Goal: Transaction & Acquisition: Download file/media

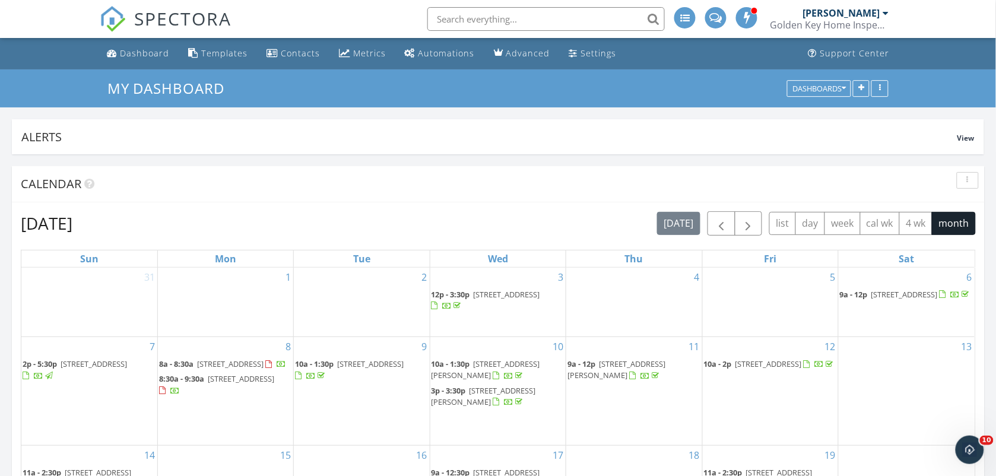
click at [845, 12] on div "[PERSON_NAME]" at bounding box center [840, 13] width 77 height 12
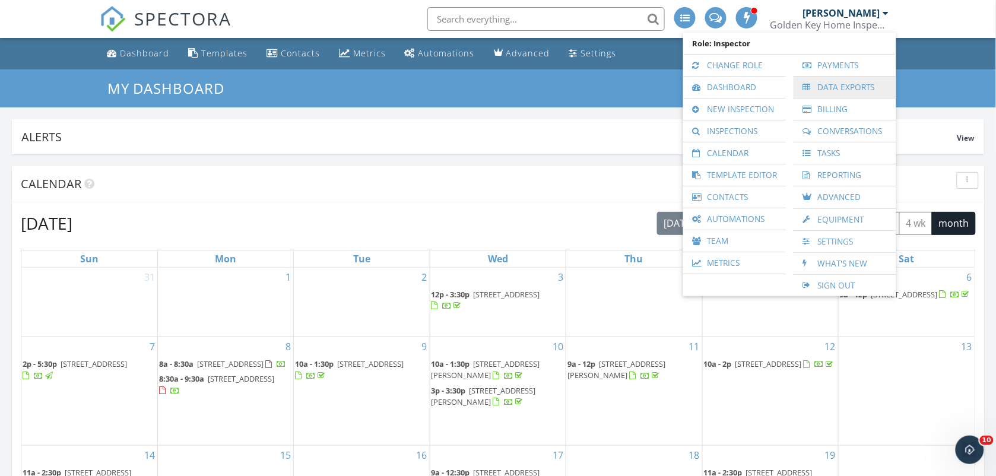
click at [832, 77] on link "Data Exports" at bounding box center [844, 87] width 91 height 21
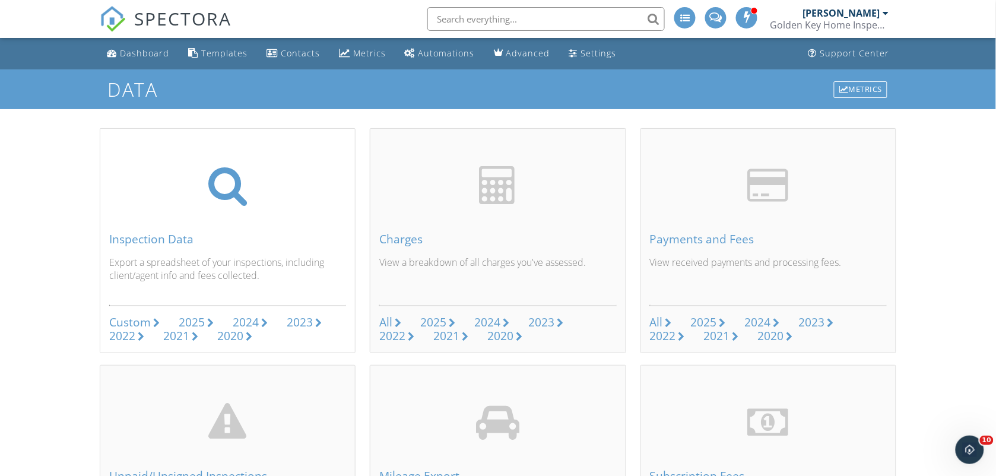
click at [246, 322] on div "2024" at bounding box center [246, 322] width 26 height 16
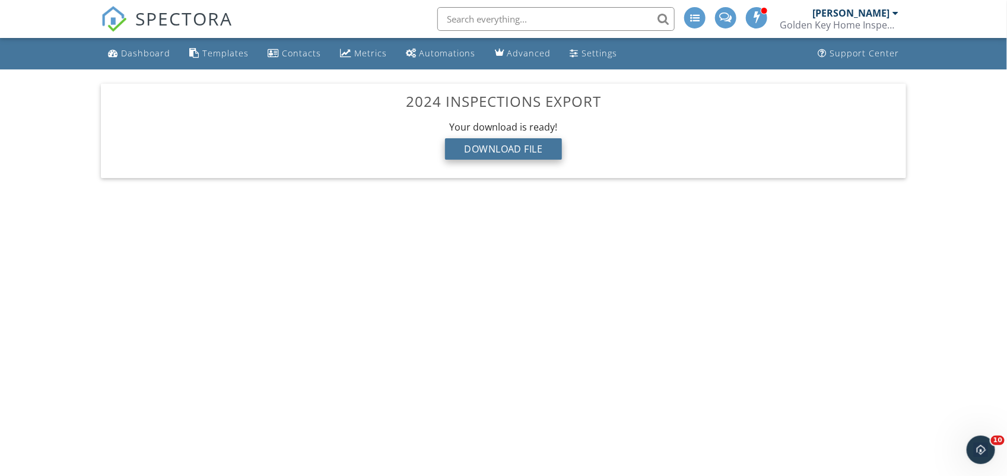
click at [478, 149] on div "Download File" at bounding box center [503, 148] width 117 height 21
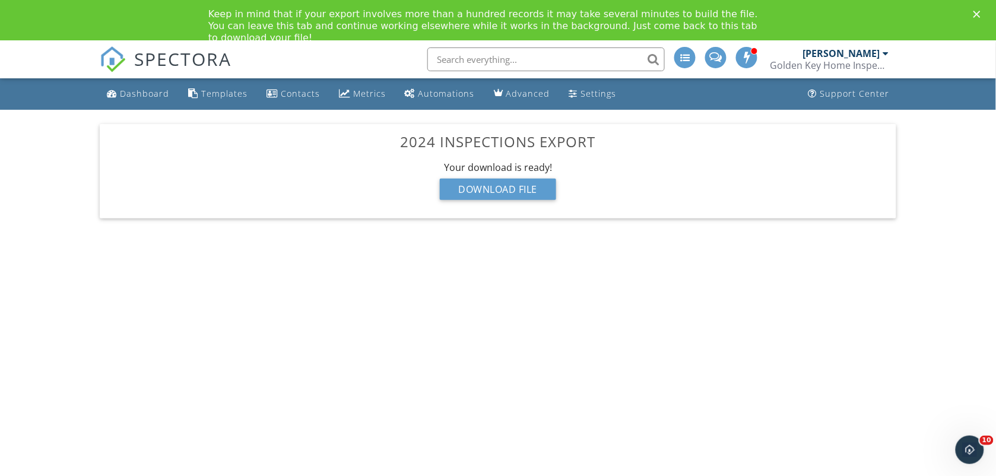
click at [837, 58] on div "[PERSON_NAME]" at bounding box center [840, 53] width 77 height 12
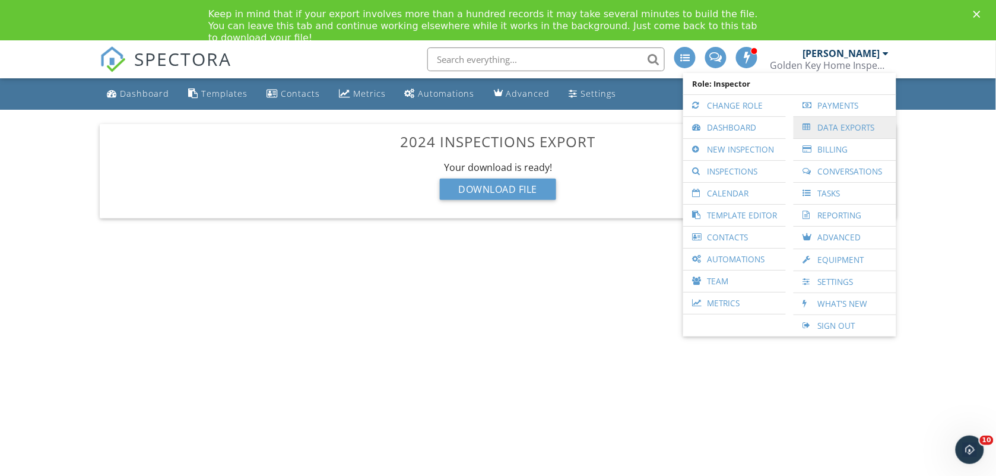
click at [826, 117] on link "Data Exports" at bounding box center [844, 127] width 91 height 21
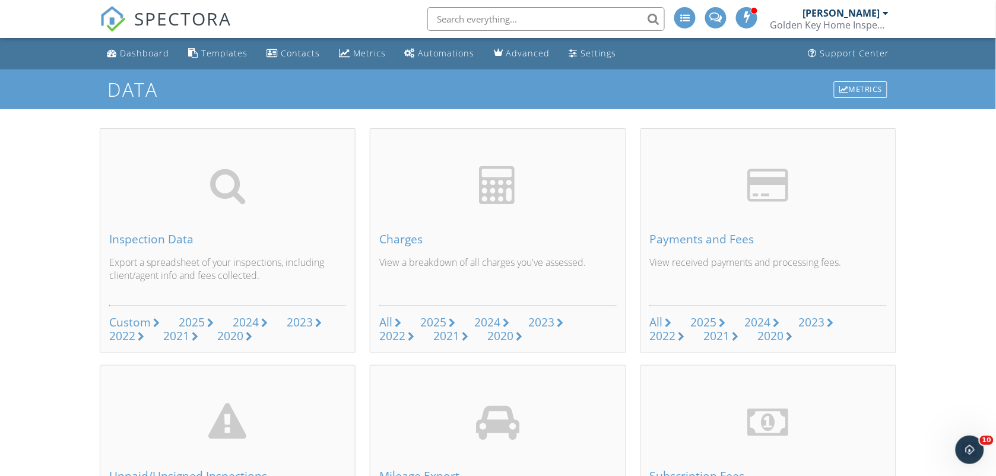
click at [873, 30] on div "Golden Key Home Inspections, LLC" at bounding box center [829, 25] width 119 height 12
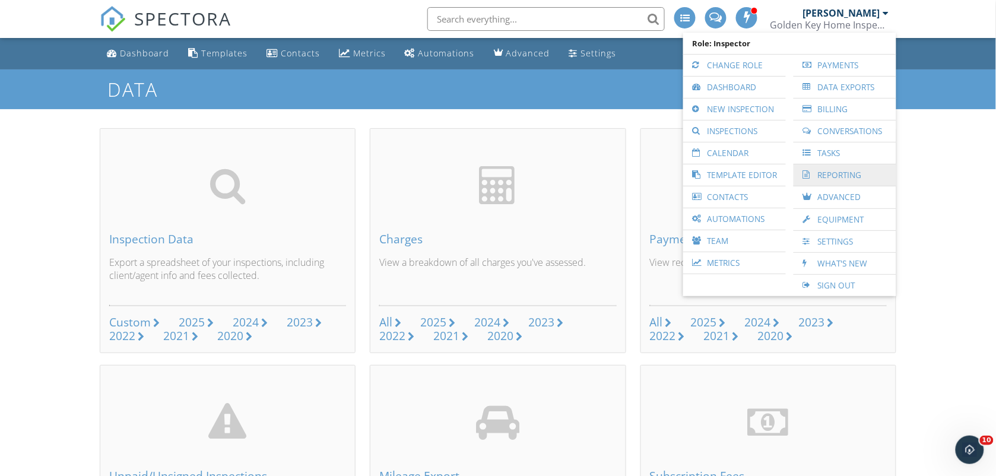
click at [829, 164] on link "Reporting" at bounding box center [844, 174] width 91 height 21
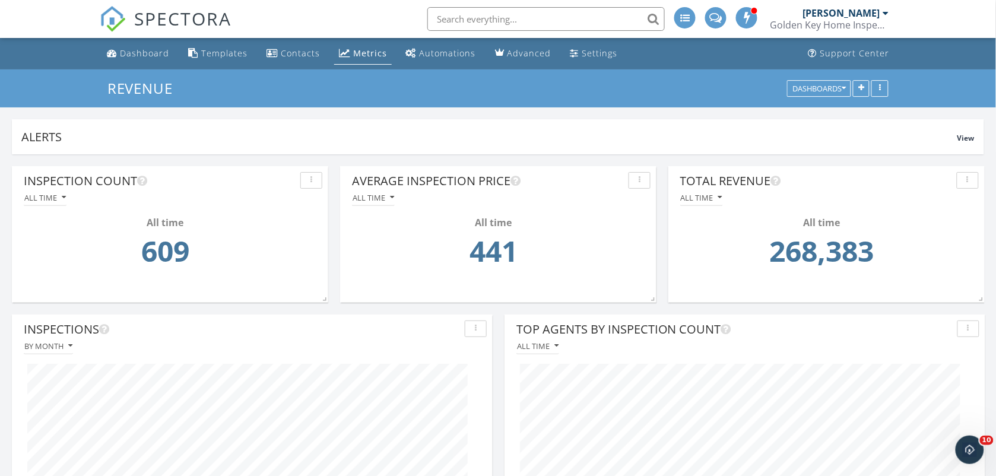
click at [870, 20] on div "Golden Key Home Inspections, LLC" at bounding box center [829, 25] width 119 height 12
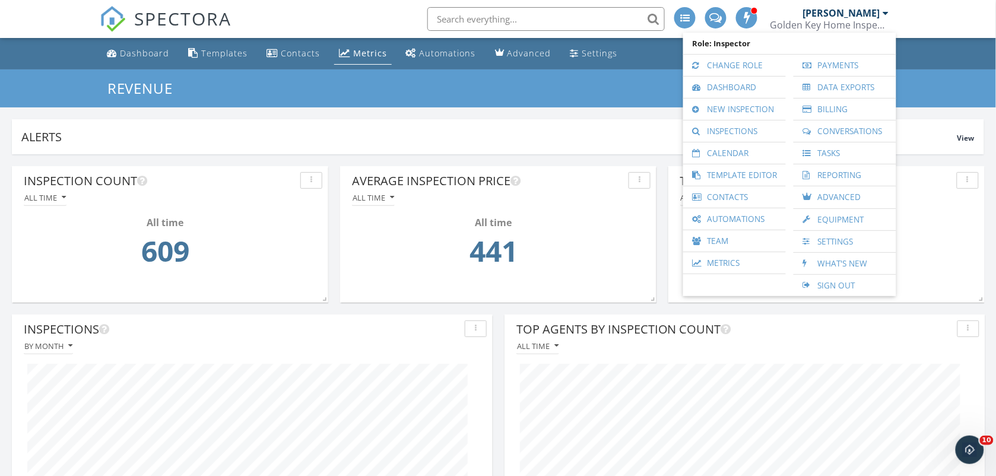
click at [595, 11] on input "text" at bounding box center [545, 19] width 237 height 24
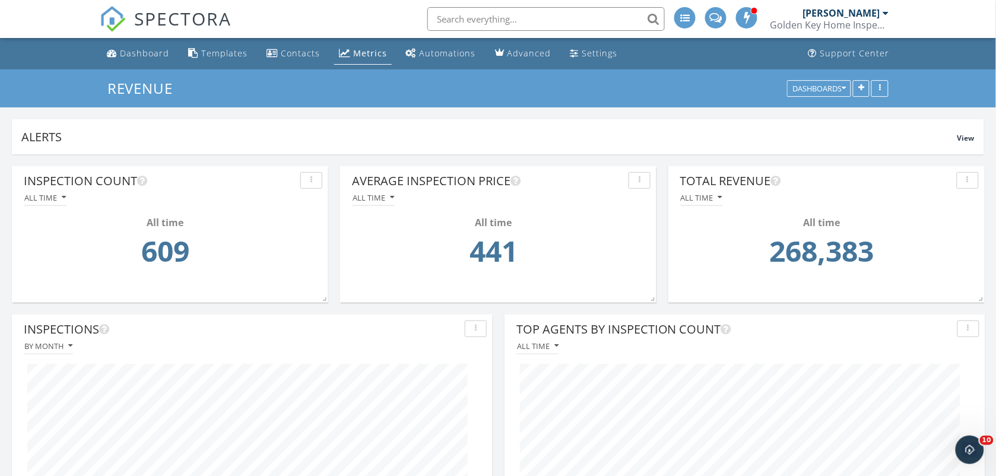
click at [595, 11] on input "text" at bounding box center [545, 19] width 237 height 24
type input "mileage"
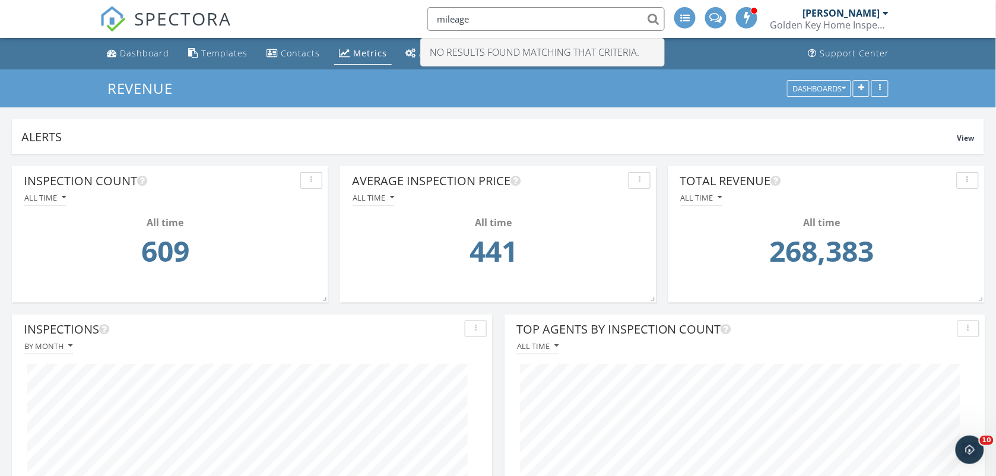
click at [595, 11] on input "mileage" at bounding box center [545, 19] width 237 height 24
click at [816, 13] on div "[PERSON_NAME]" at bounding box center [840, 13] width 77 height 12
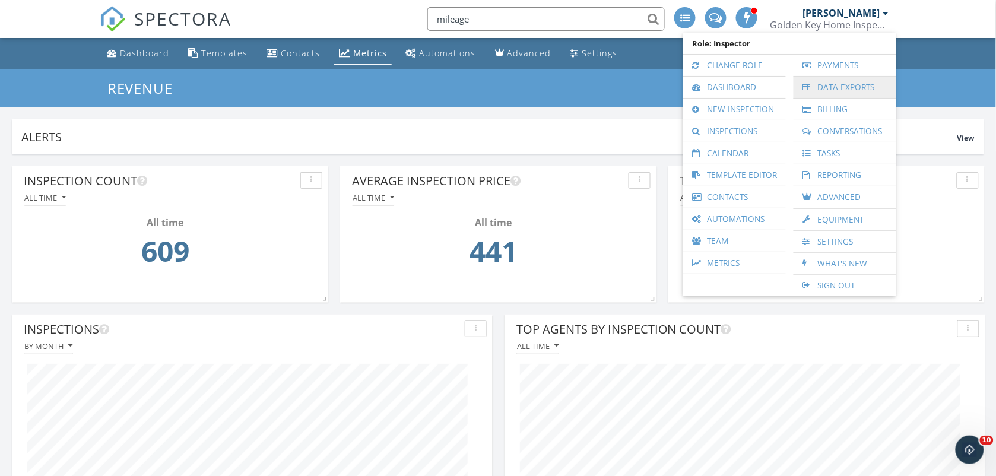
click at [832, 77] on link "Data Exports" at bounding box center [844, 87] width 91 height 21
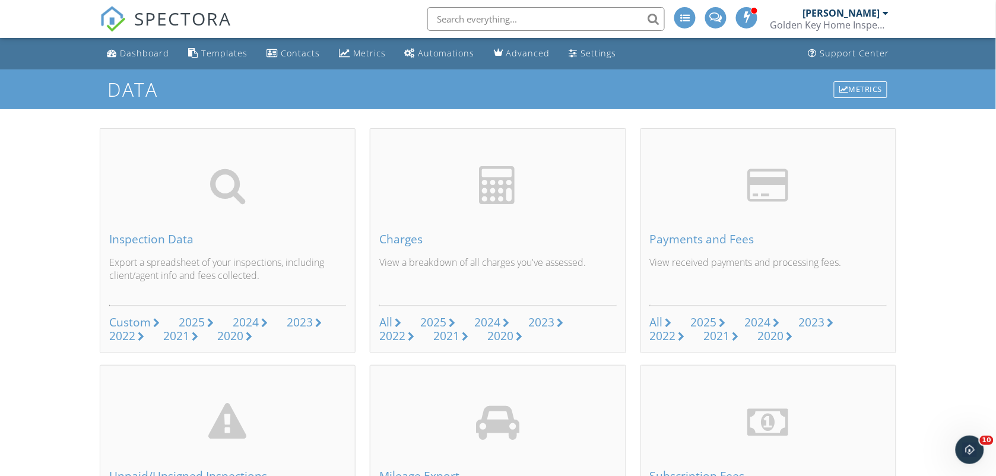
scroll to position [416, 0]
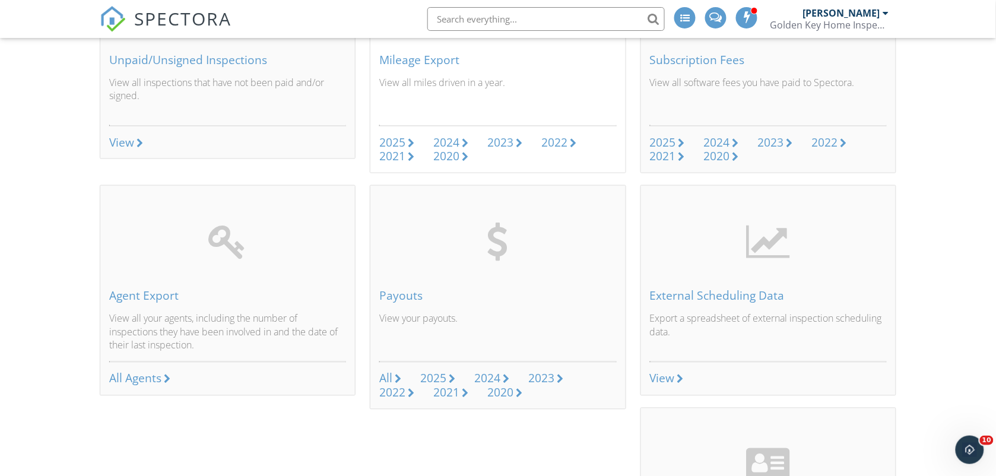
click at [444, 144] on div "2024" at bounding box center [446, 142] width 26 height 16
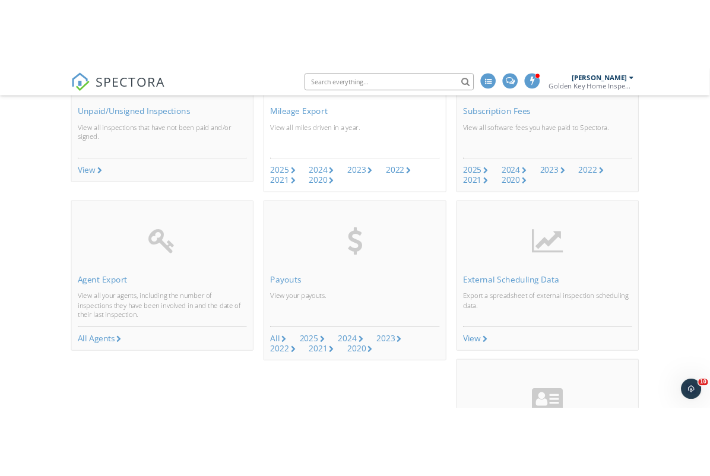
scroll to position [456, 0]
